Goal: Check status: Check status

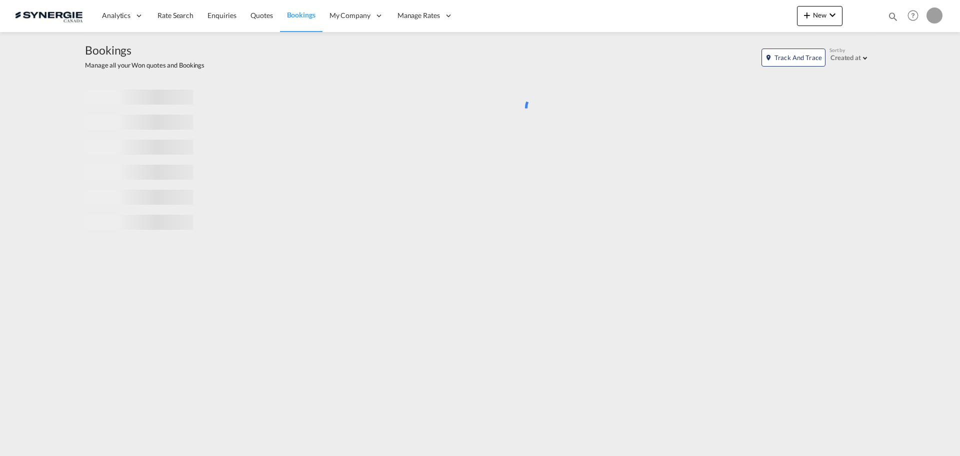
click at [895, 17] on md-icon "icon-magnify" at bounding box center [893, 16] width 11 height 11
drag, startPoint x: 743, startPoint y: 20, endPoint x: 741, endPoint y: 25, distance: 5.2
click at [742, 20] on select "Bookings Quotes Enquiries" at bounding box center [734, 17] width 48 height 18
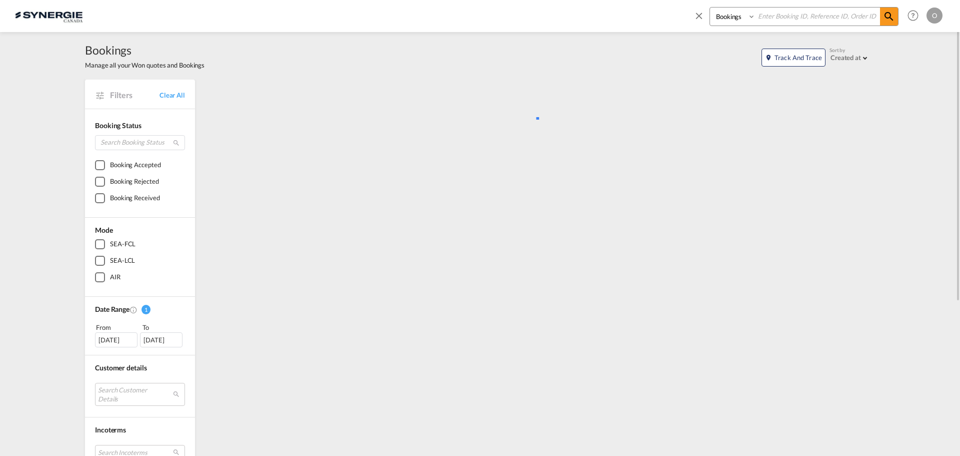
select select "Quotes"
click at [710, 8] on select "Bookings Quotes Enquiries" at bounding box center [734, 17] width 48 height 18
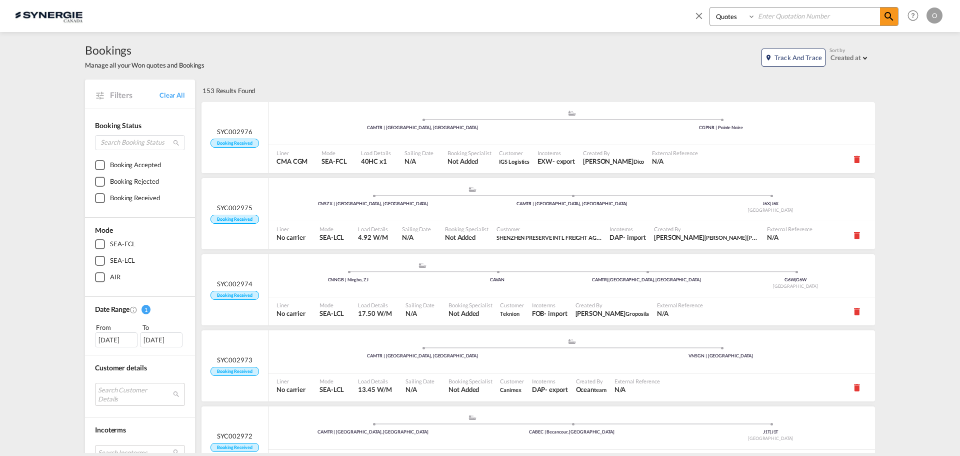
click at [783, 13] on input at bounding box center [818, 17] width 125 height 18
paste input "SYC000013675"
type input "SYC000013675"
click at [889, 18] on md-icon "icon-magnify" at bounding box center [889, 17] width 12 height 12
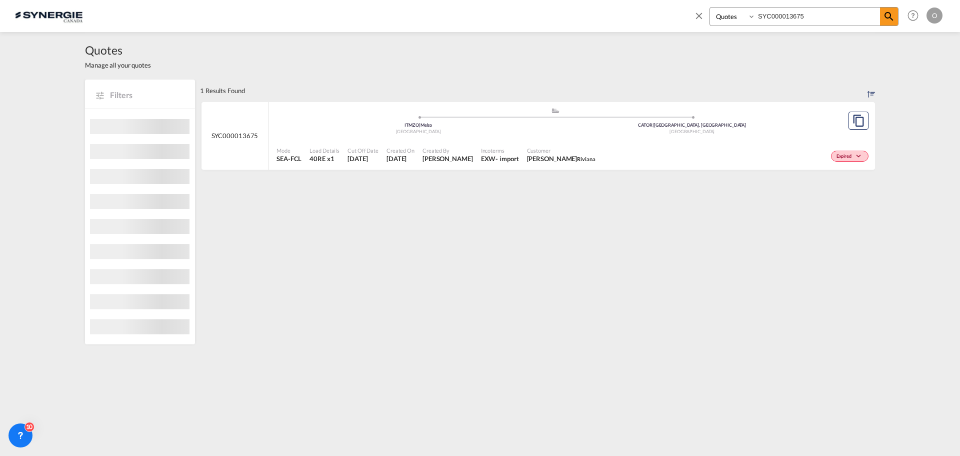
click at [699, 159] on div "Expired" at bounding box center [736, 155] width 272 height 25
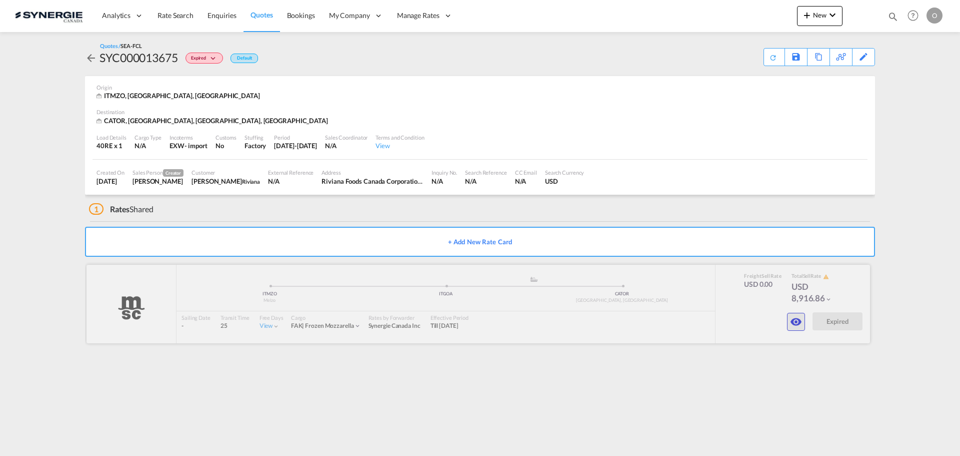
click at [796, 328] on button "button" at bounding box center [796, 322] width 18 height 18
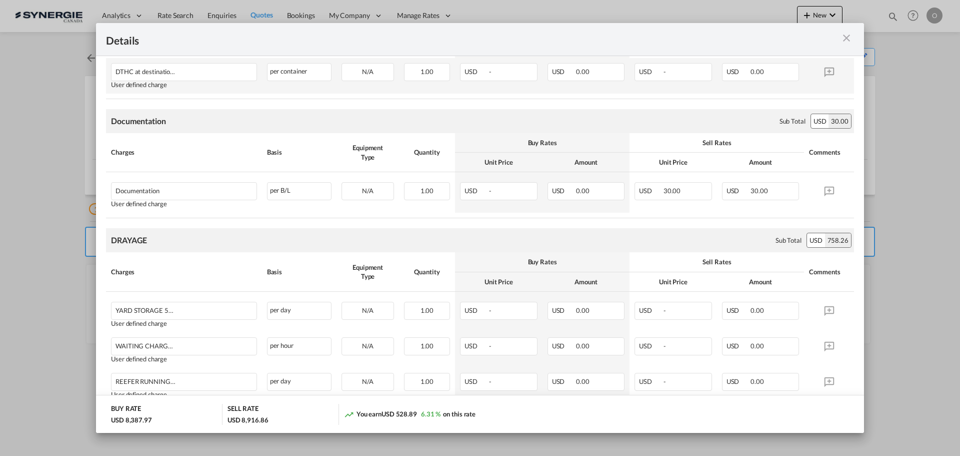
scroll to position [900, 0]
